Goal: Task Accomplishment & Management: Manage account settings

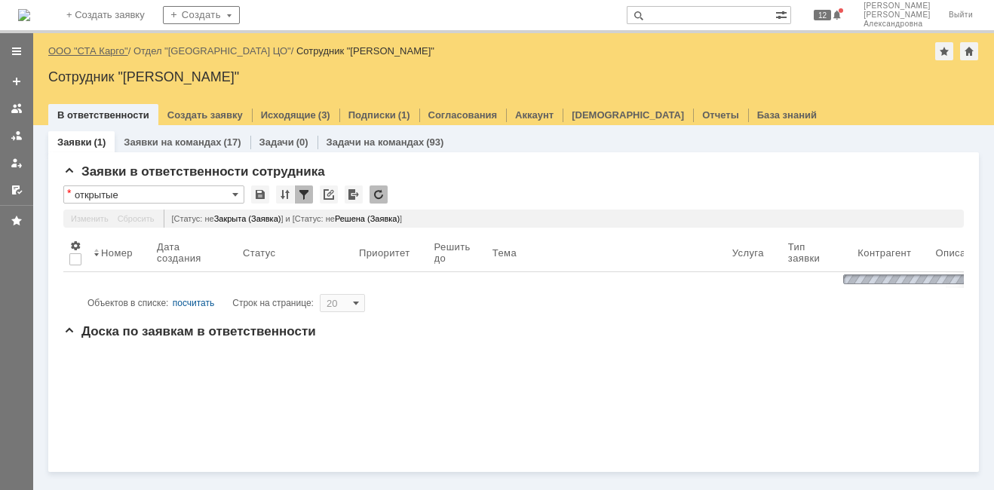
click at [100, 51] on link "ООО "СТА Карго"" at bounding box center [88, 50] width 80 height 11
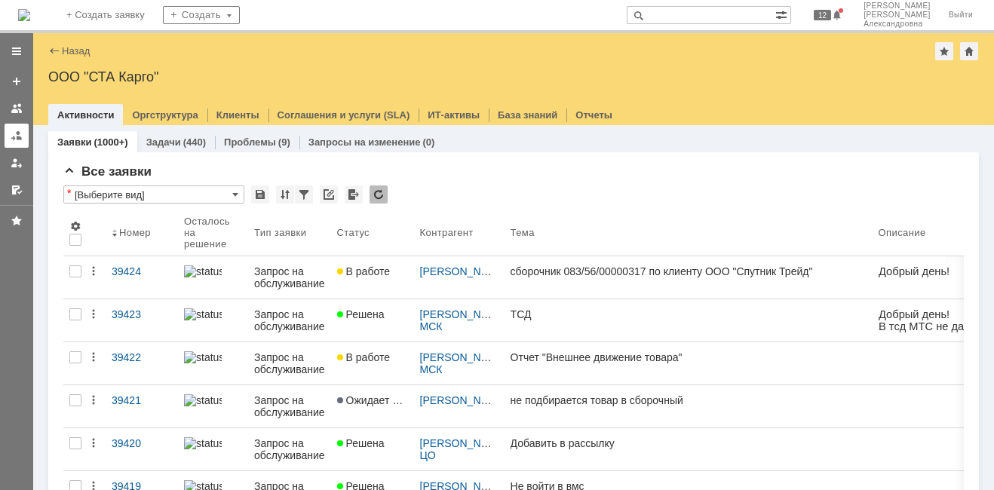
click at [23, 145] on link at bounding box center [17, 136] width 24 height 24
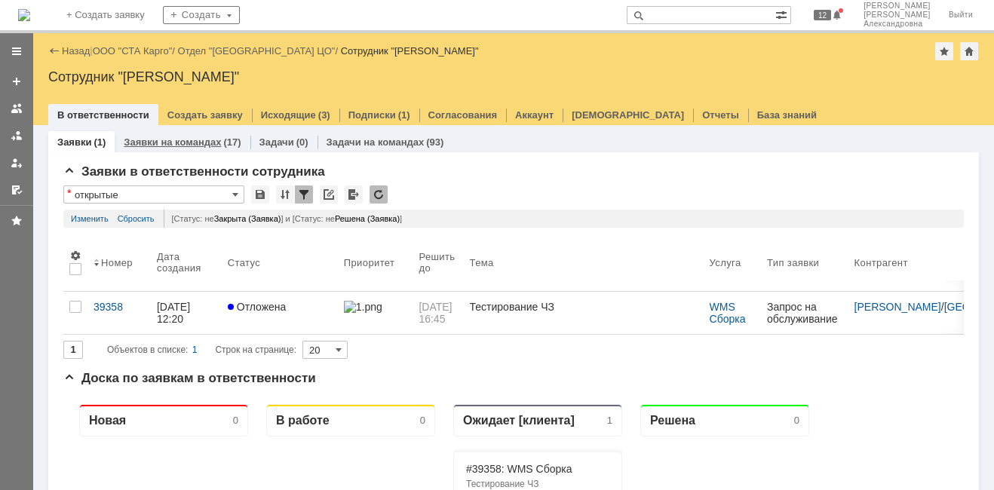
click at [184, 142] on link "Заявки на командах" at bounding box center [172, 141] width 97 height 11
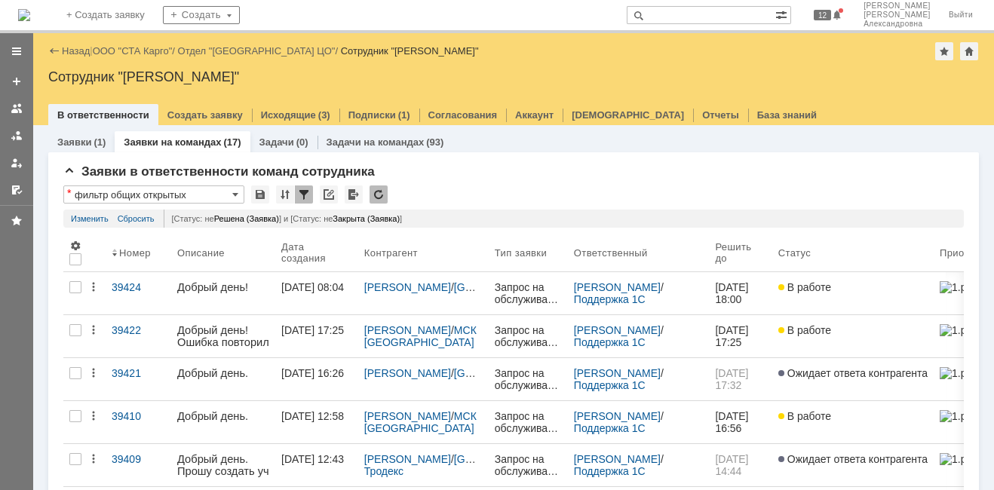
click at [138, 428] on link "39410" at bounding box center [139, 422] width 66 height 42
